Goal: Check status: Check status

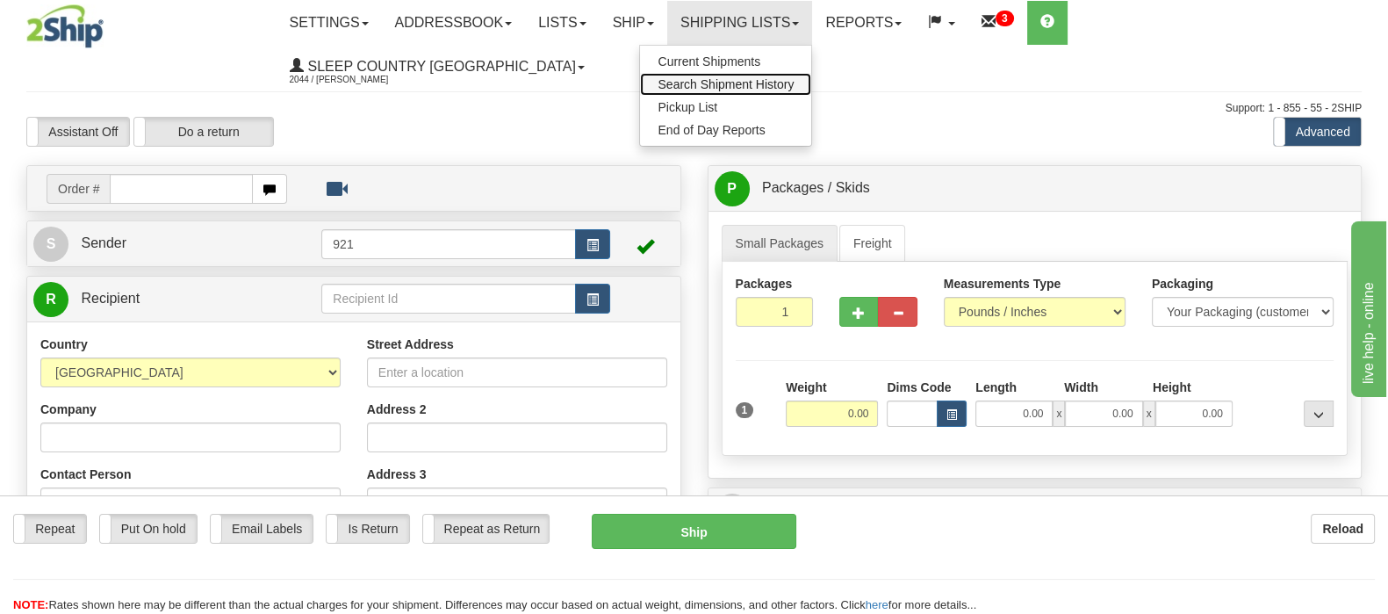
click at [794, 82] on span "Search Shipment History" at bounding box center [726, 84] width 136 height 14
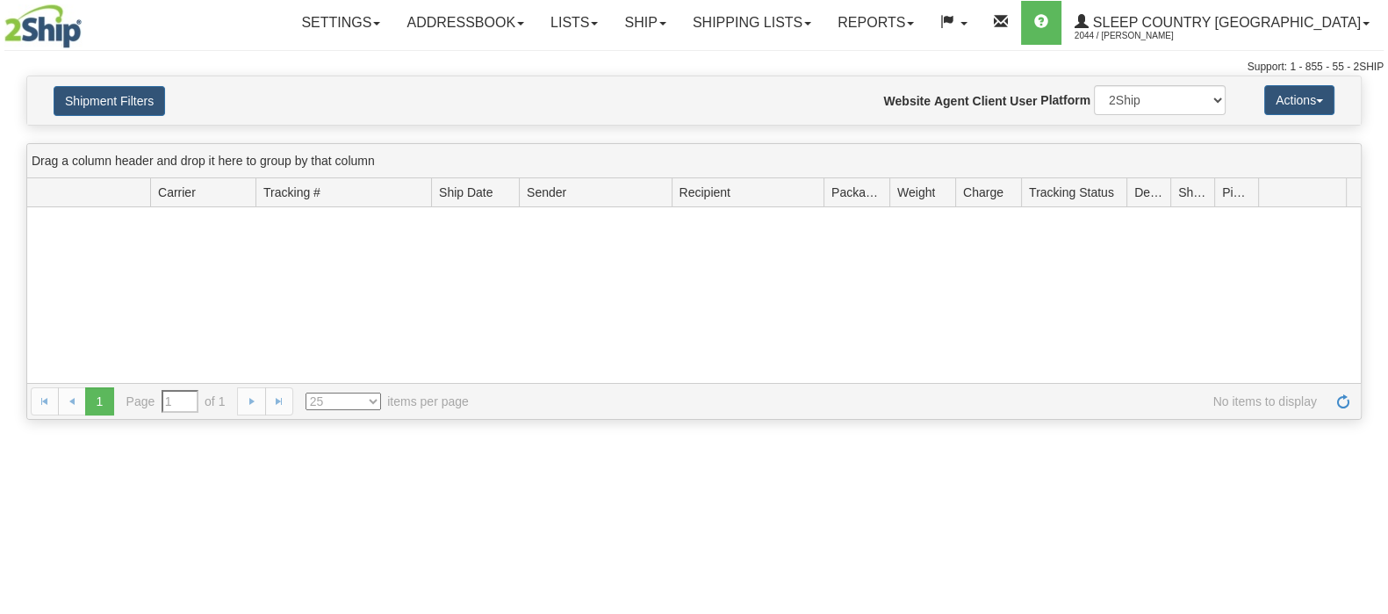
type input "From 09/21/2025 To 09/22/2025"
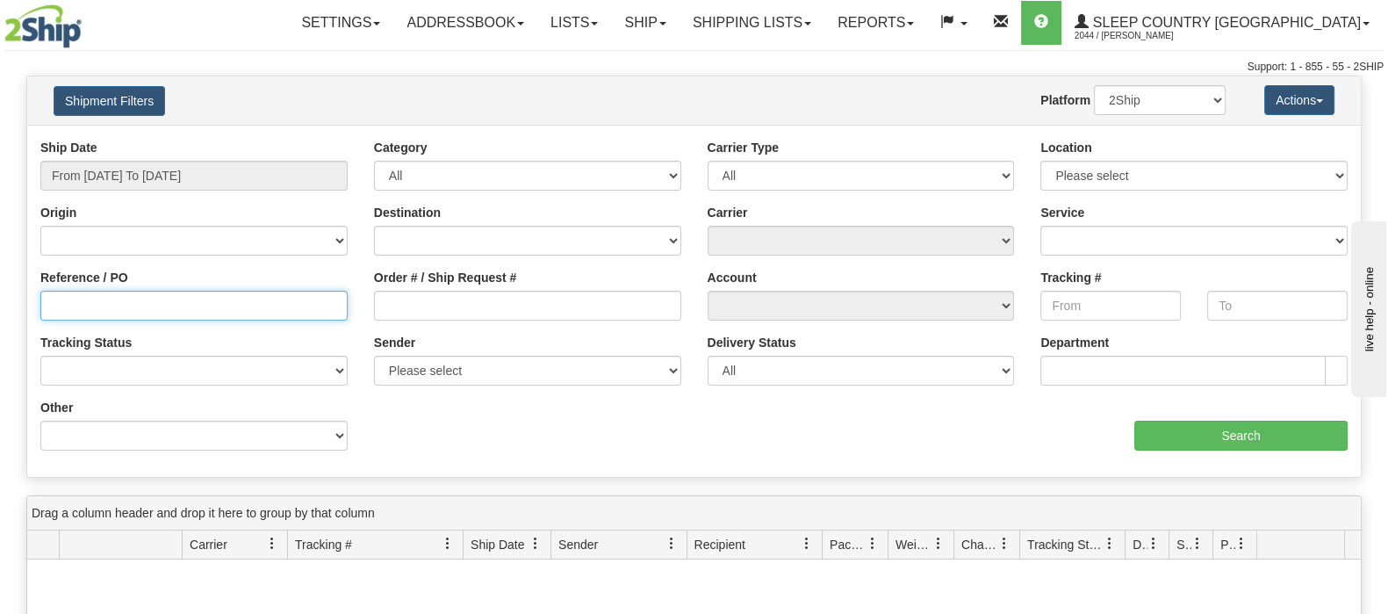
click at [119, 305] on input "Reference / PO" at bounding box center [193, 306] width 307 height 30
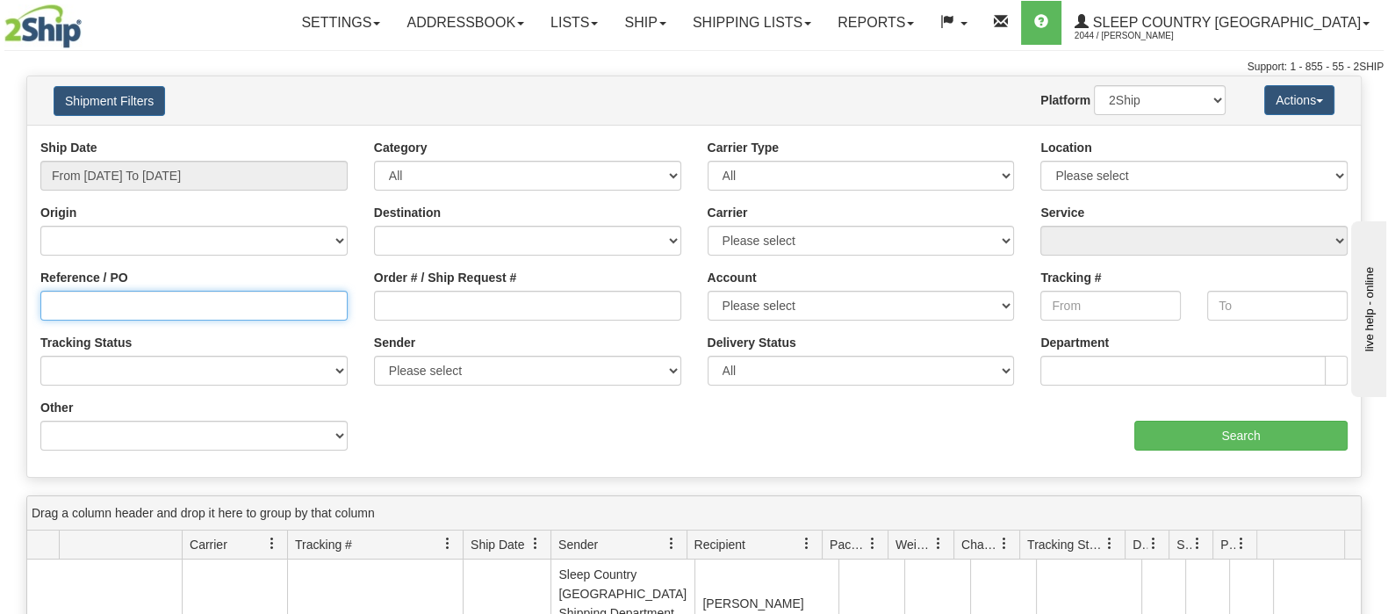
paste input "9000I098095"
type input "9000I098095"
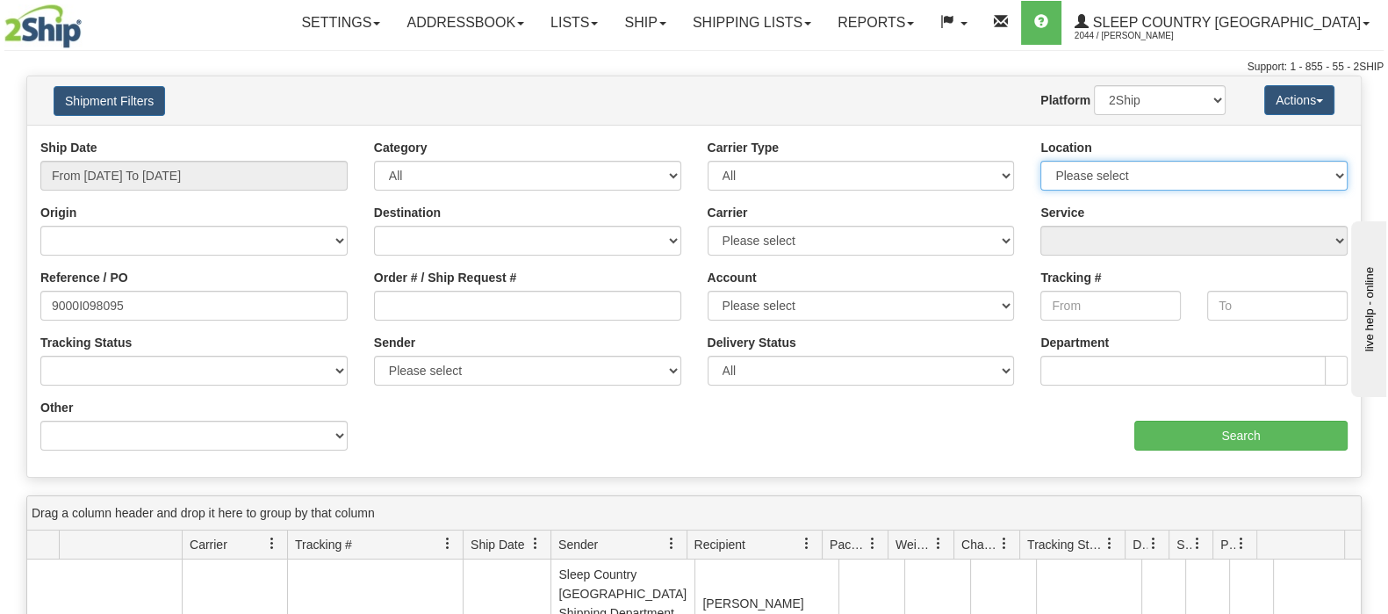
click at [1306, 174] on select "Please select Old Toronto DC 921 922 93 94 97 390 915 916 98 902 95 96 90 91 92…" at bounding box center [1194, 176] width 307 height 30
select select "6824"
click at [1041, 161] on select "Please select Old Toronto DC 921 922 93 94 97 390 915 916 98 902 95 96 90 91 92…" at bounding box center [1194, 176] width 307 height 30
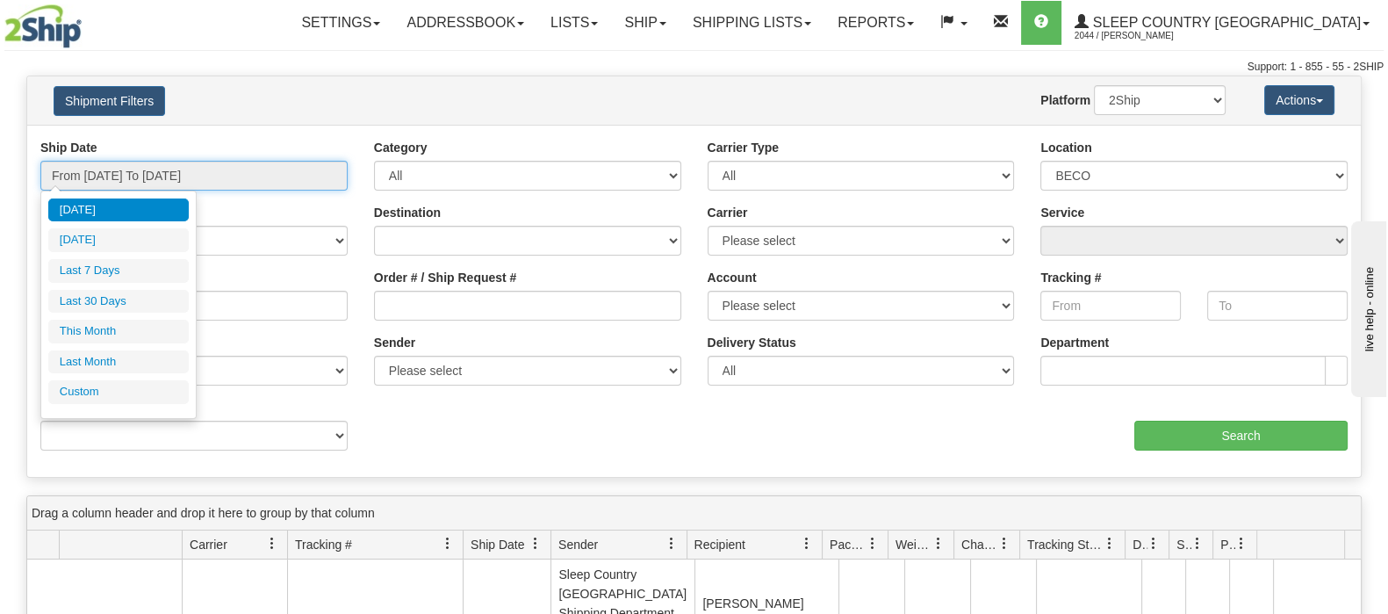
click at [86, 165] on input "From 09/21/2025 To 09/22/2025" at bounding box center [193, 176] width 307 height 30
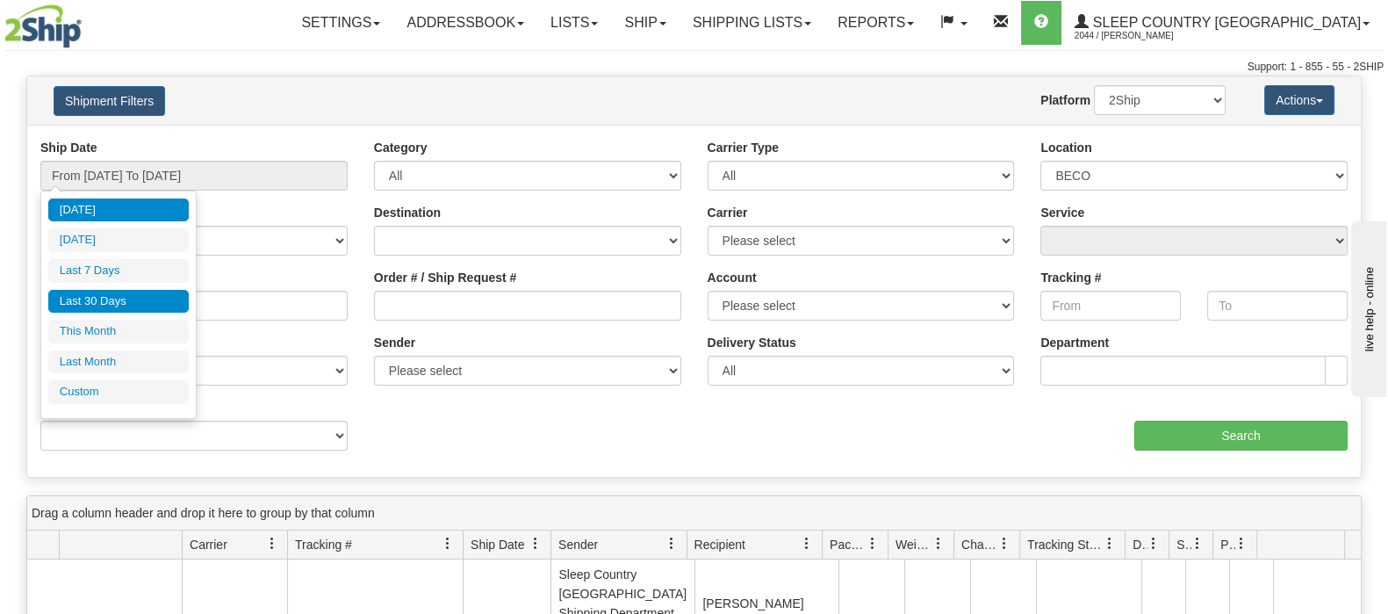
click at [105, 300] on li "Last 30 Days" at bounding box center [118, 302] width 141 height 24
type input "From 08/24/2025 To 09/22/2025"
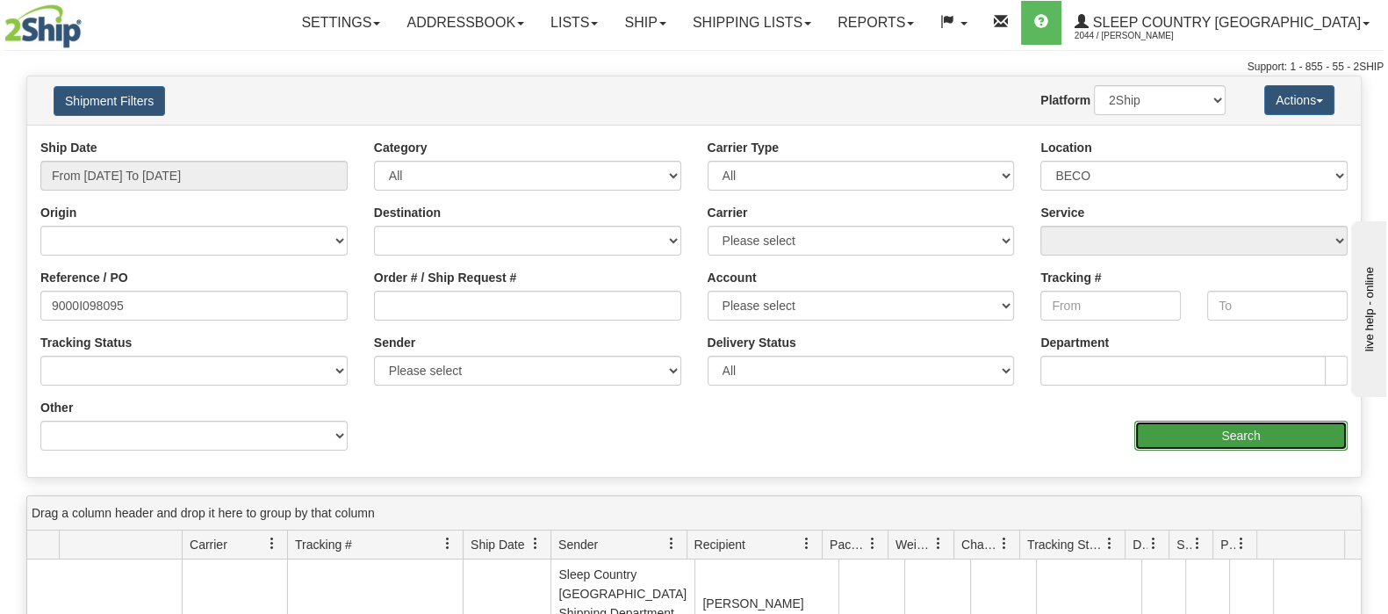
click at [1265, 431] on input "Search" at bounding box center [1241, 436] width 213 height 30
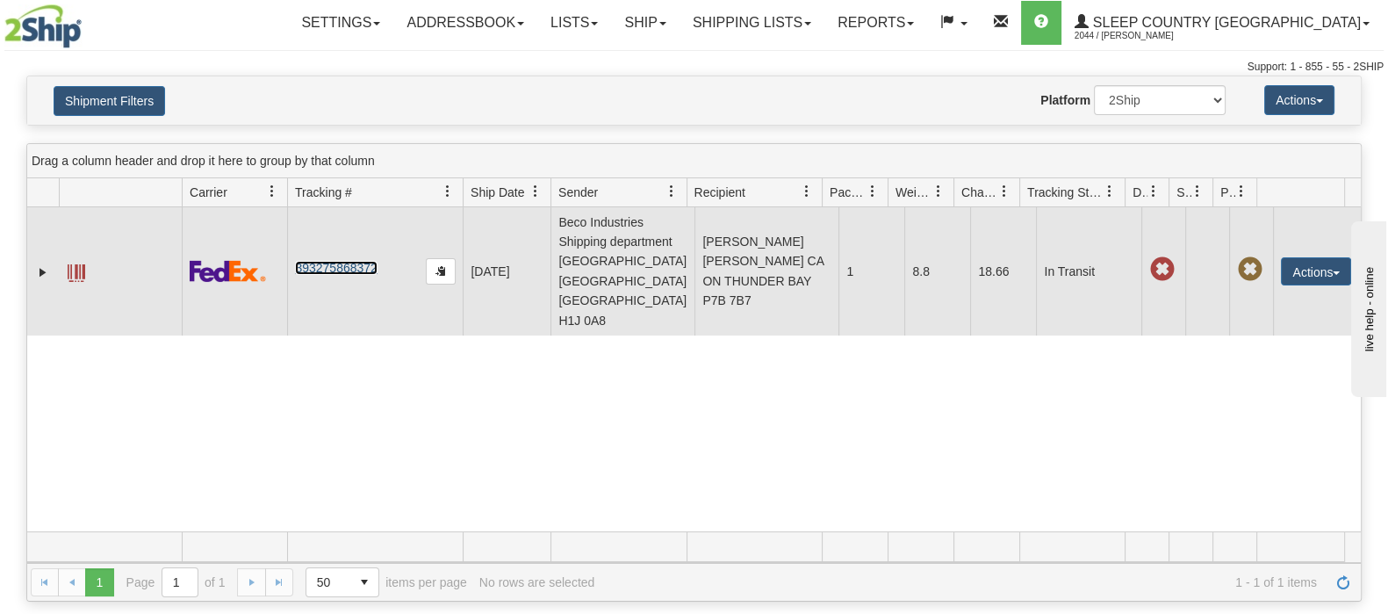
click at [351, 261] on link "393275868372" at bounding box center [336, 268] width 82 height 14
